Goal: Find contact information: Find contact information

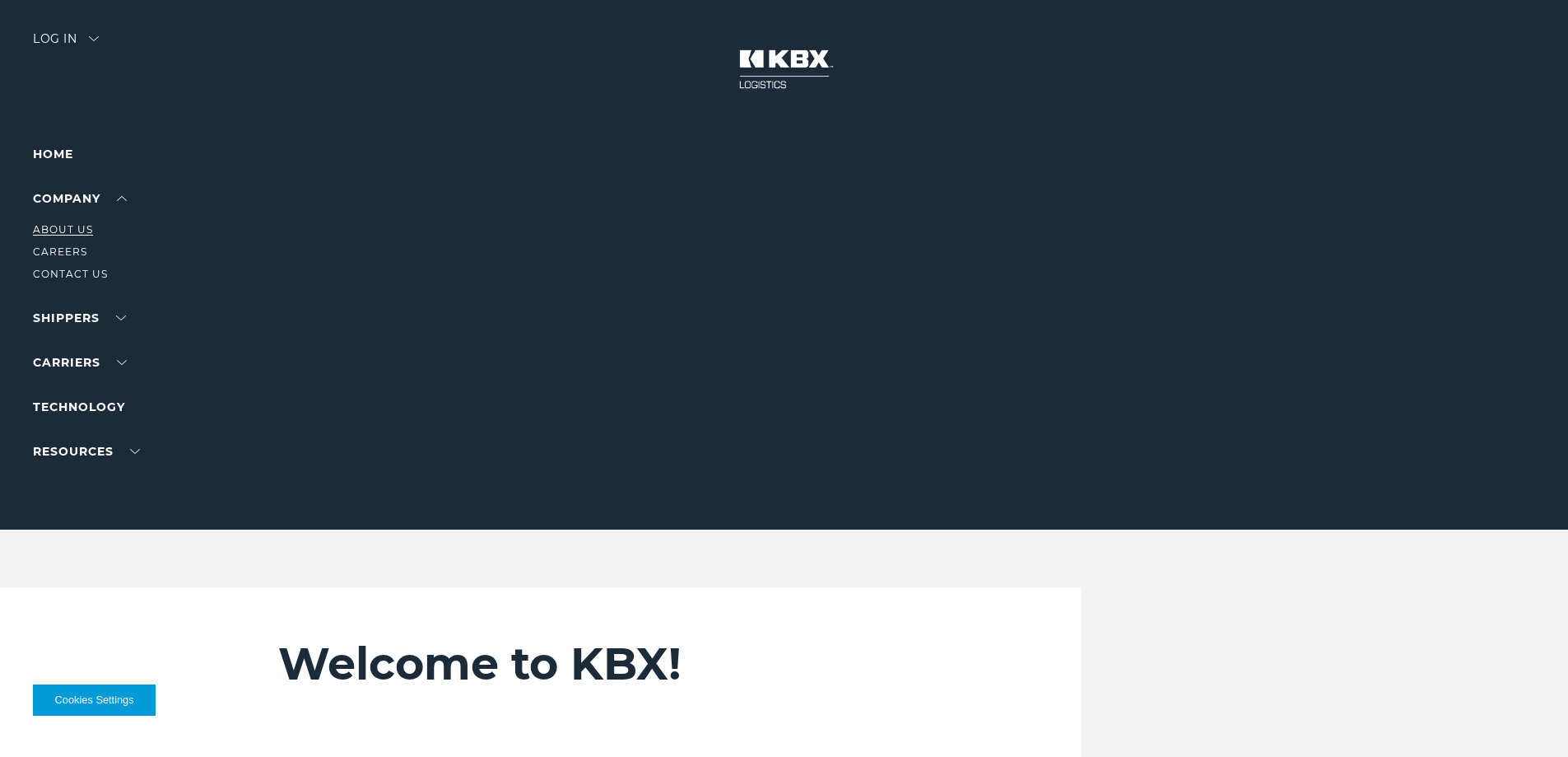
click at [67, 224] on link "About Us" at bounding box center [63, 229] width 60 height 12
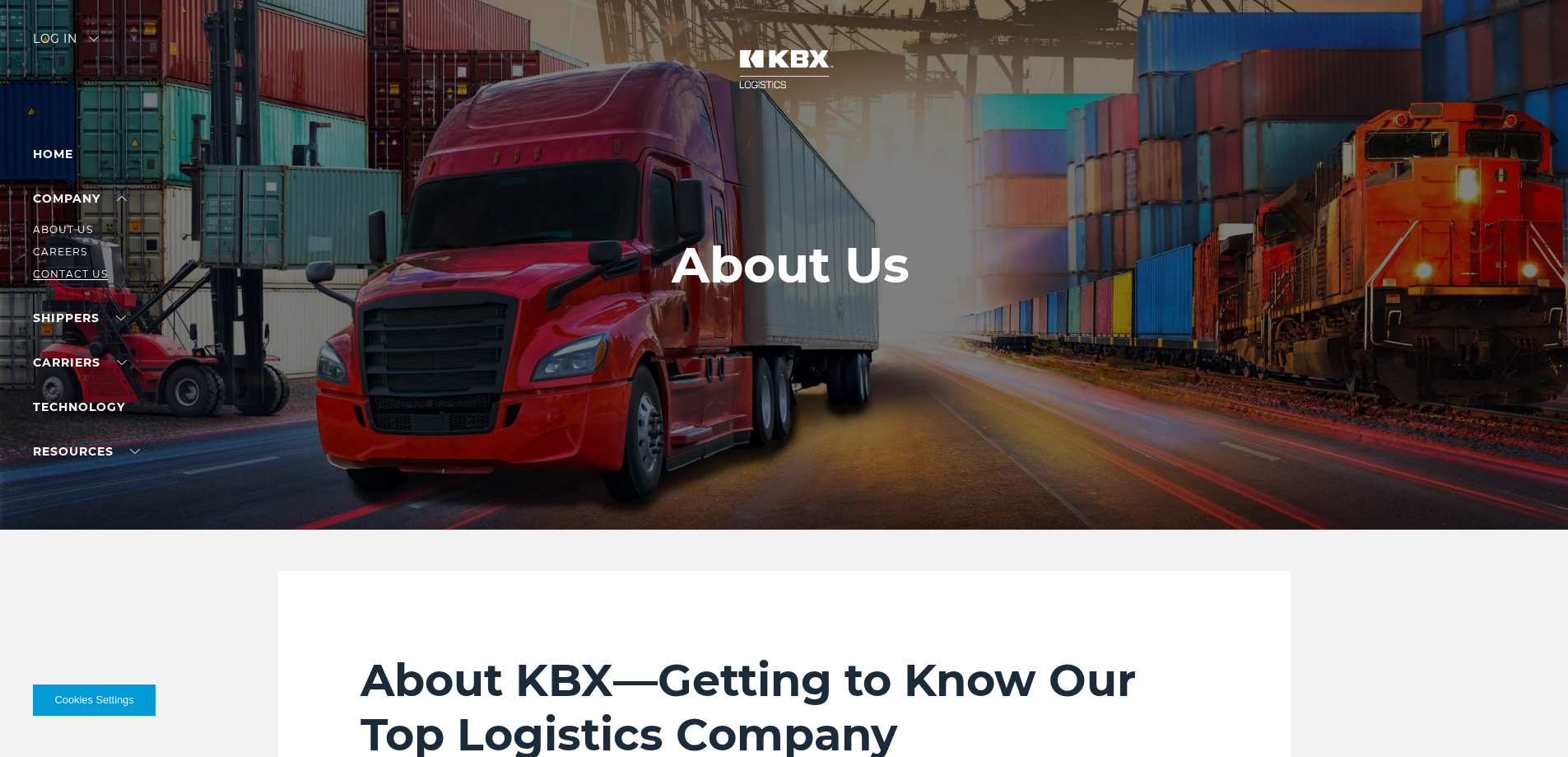
click at [59, 272] on link "Contact Us" at bounding box center [71, 274] width 75 height 12
